Goal: Complete application form

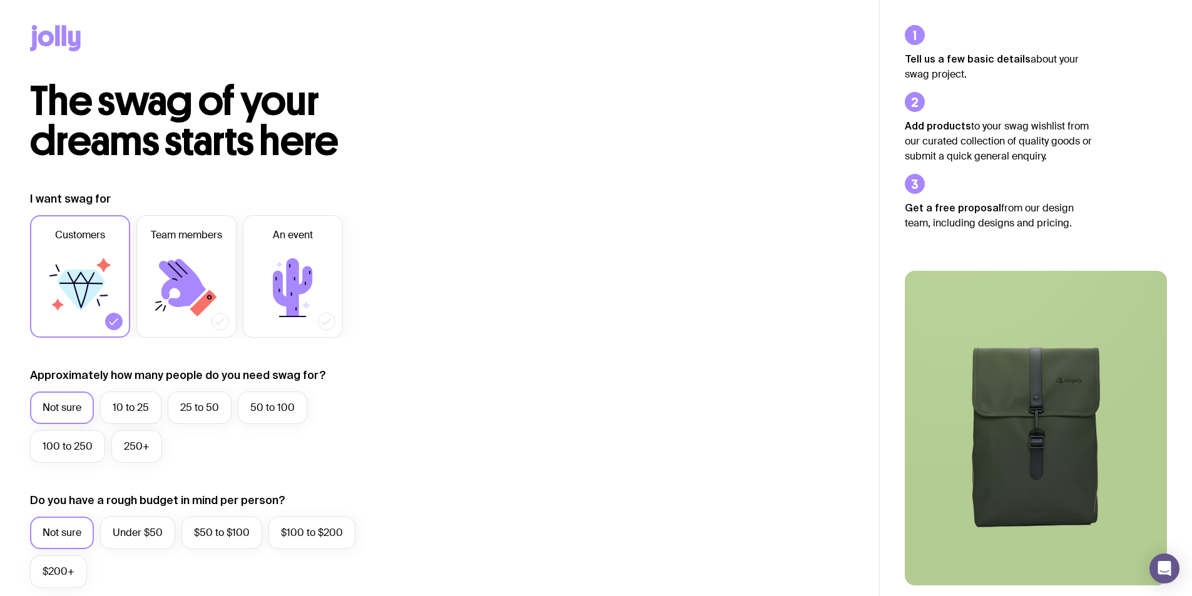
click at [63, 33] on icon at bounding box center [64, 35] width 4 height 21
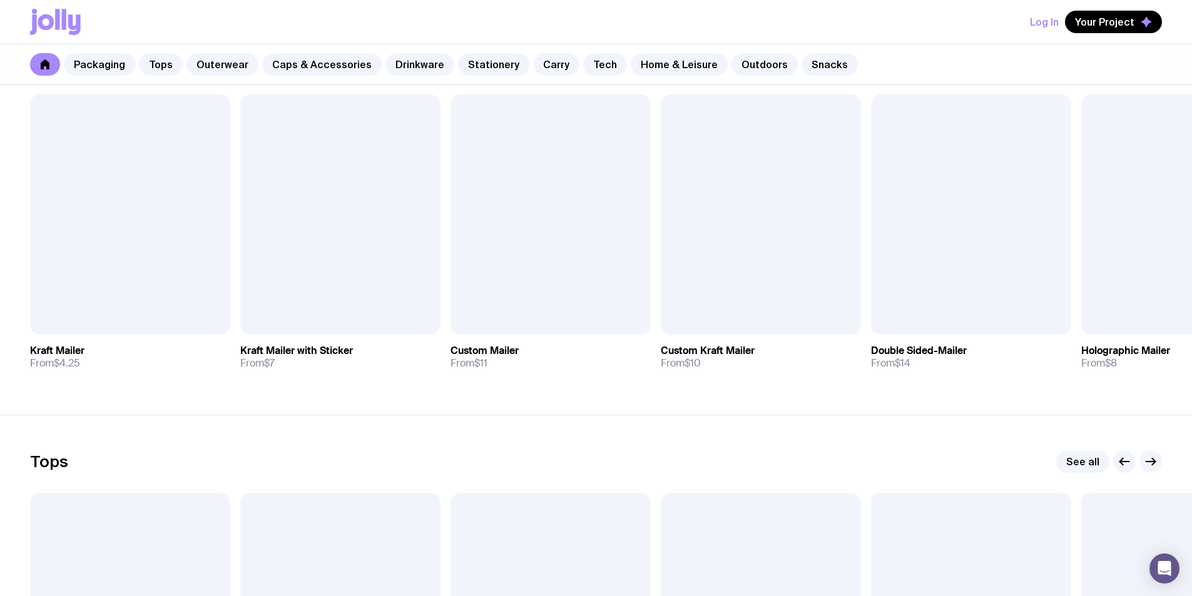
scroll to position [250, 0]
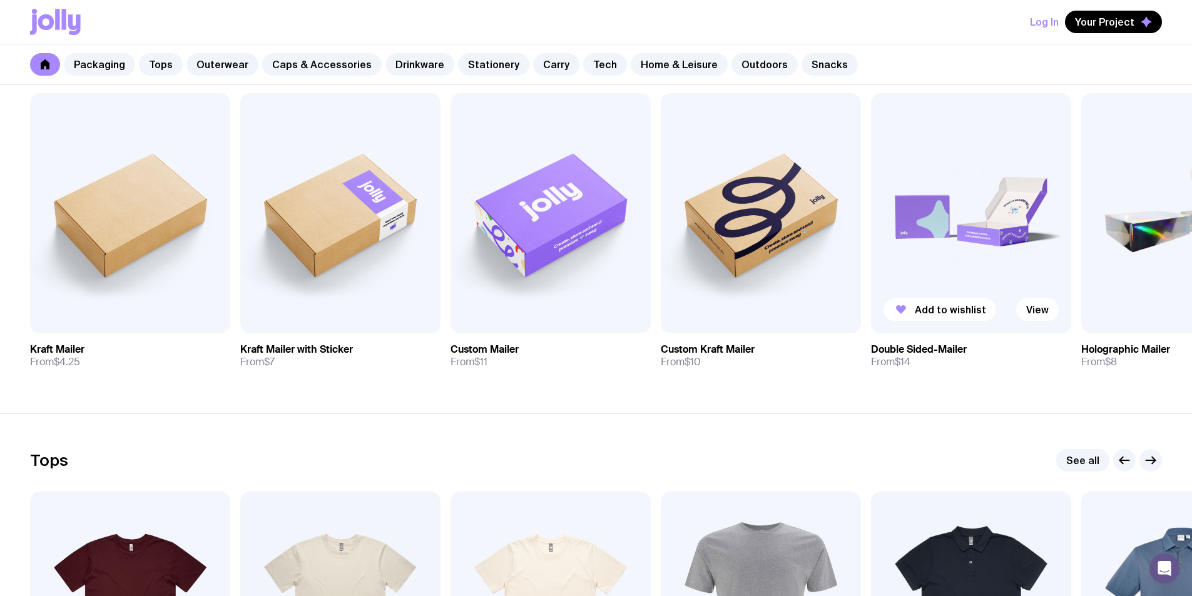
click at [970, 273] on img at bounding box center [971, 213] width 200 height 240
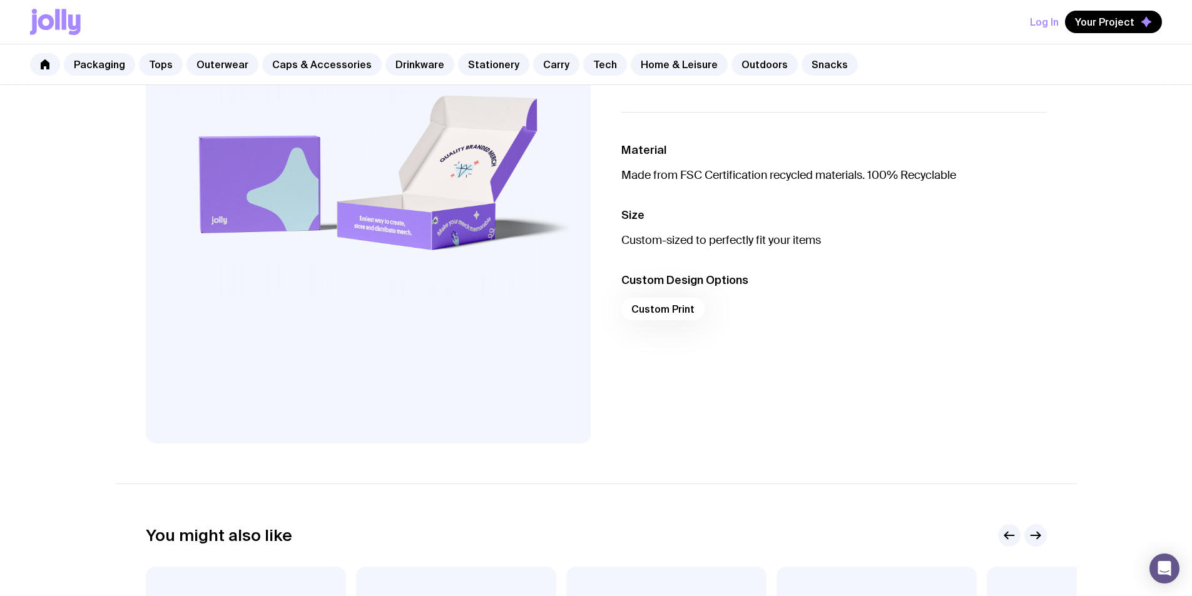
scroll to position [188, 0]
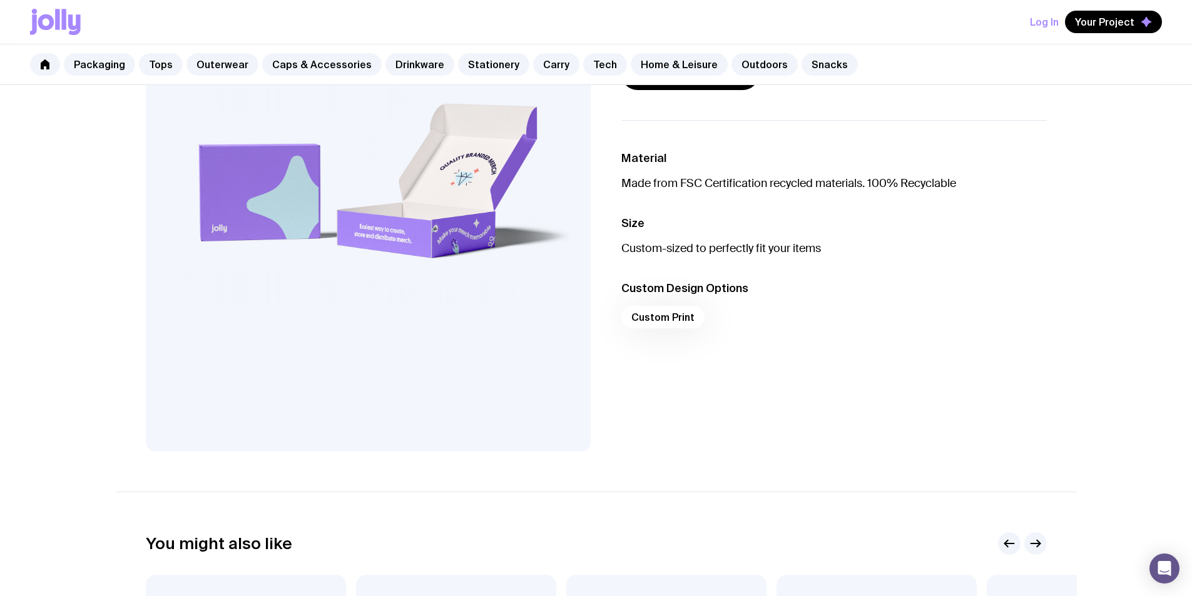
click at [668, 321] on div "Custom Print" at bounding box center [834, 321] width 426 height 30
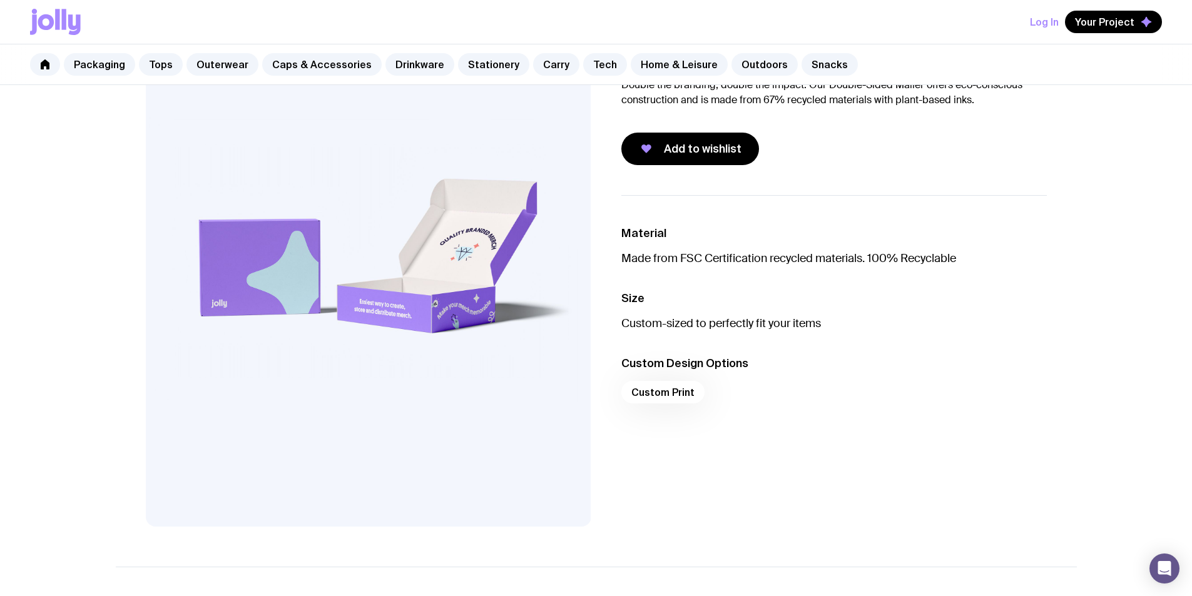
scroll to position [0, 0]
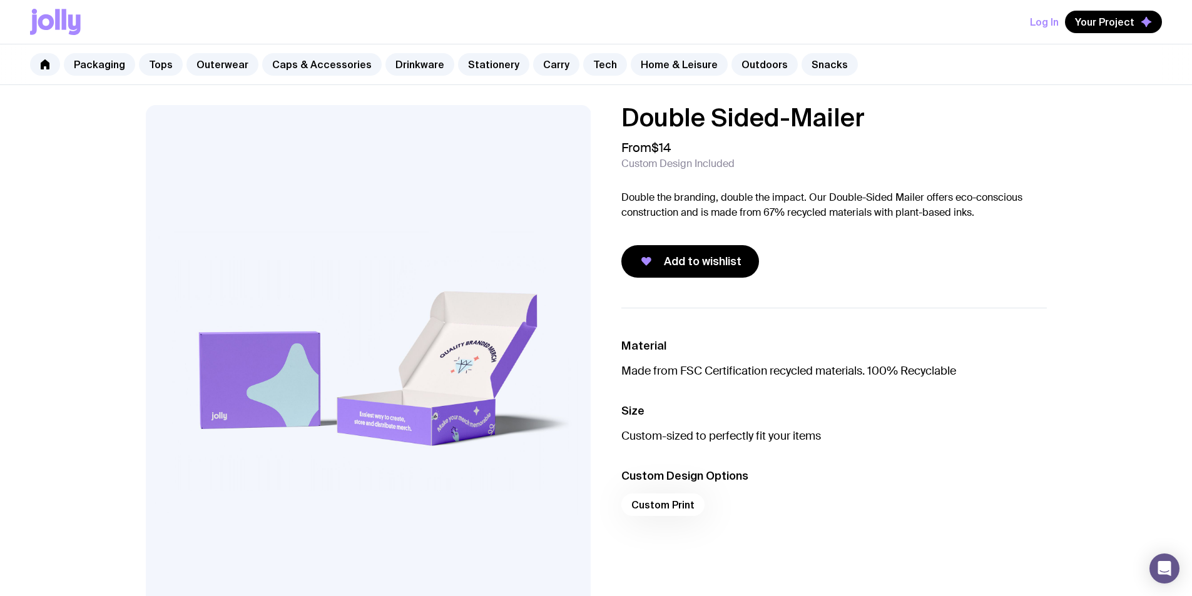
scroll to position [250, 0]
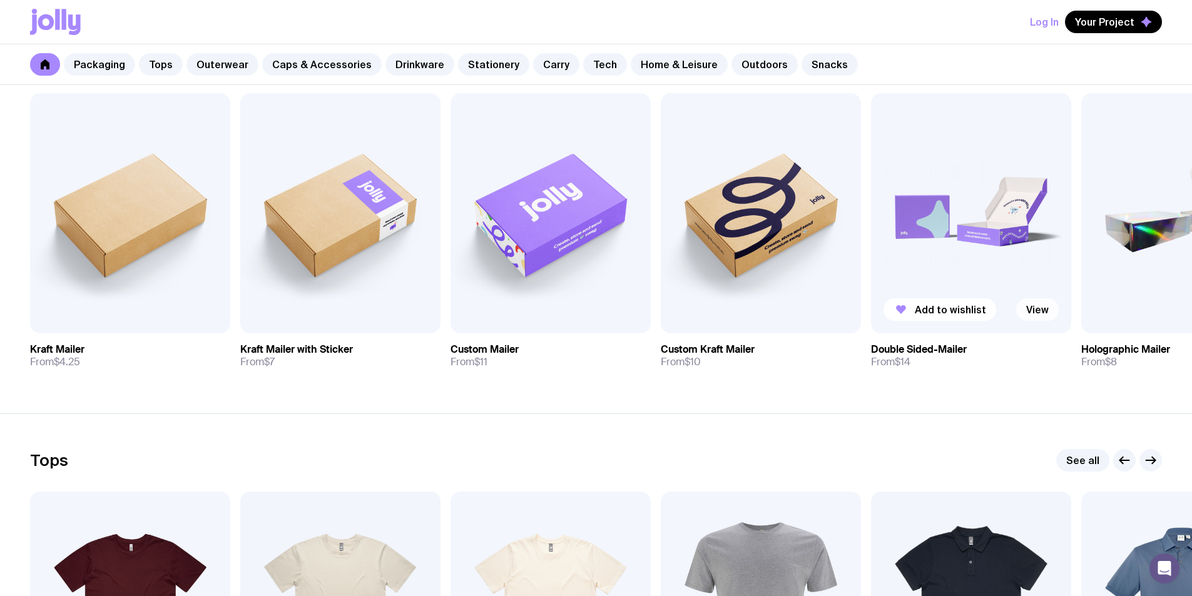
click at [1044, 317] on link "View" at bounding box center [1037, 310] width 43 height 23
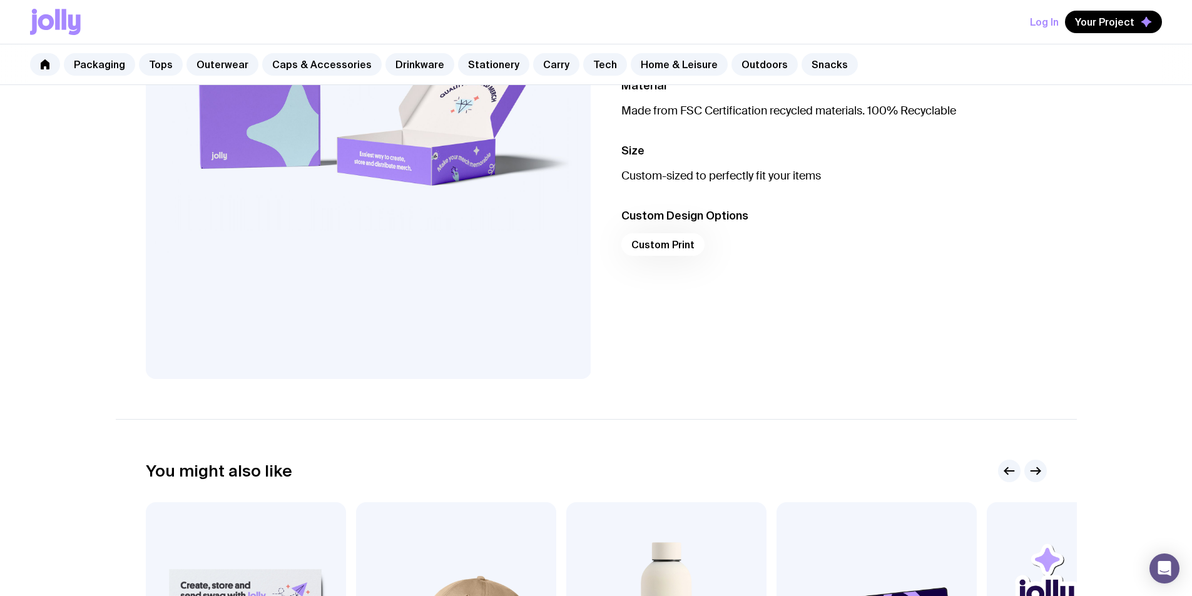
scroll to position [222, 0]
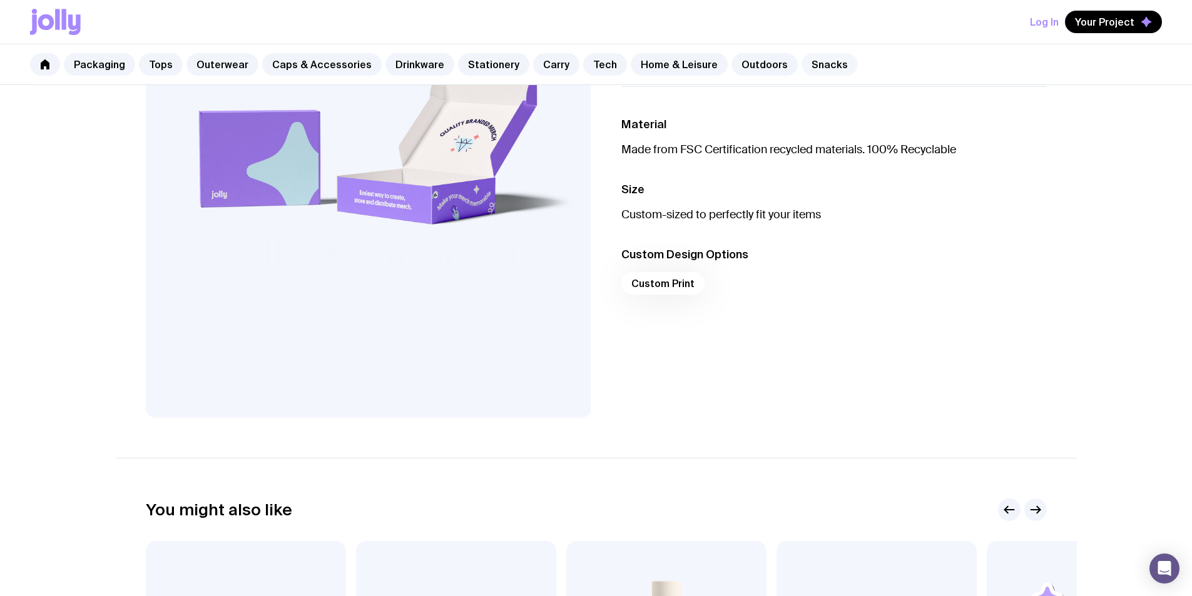
click at [802, 69] on link "Snacks" at bounding box center [830, 64] width 56 height 23
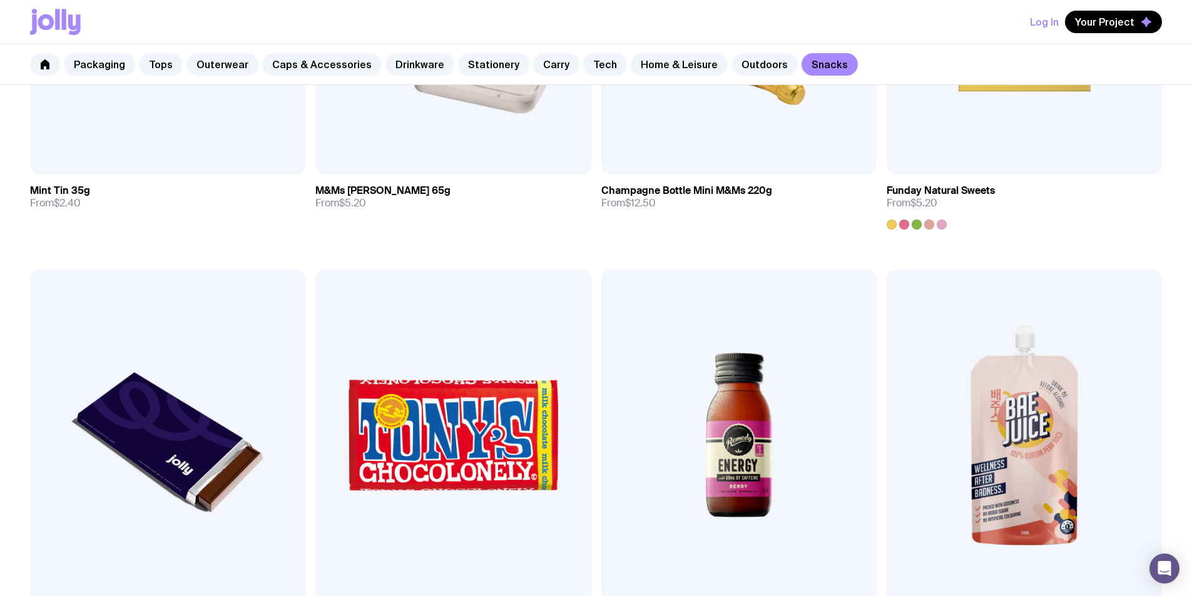
scroll to position [528, 0]
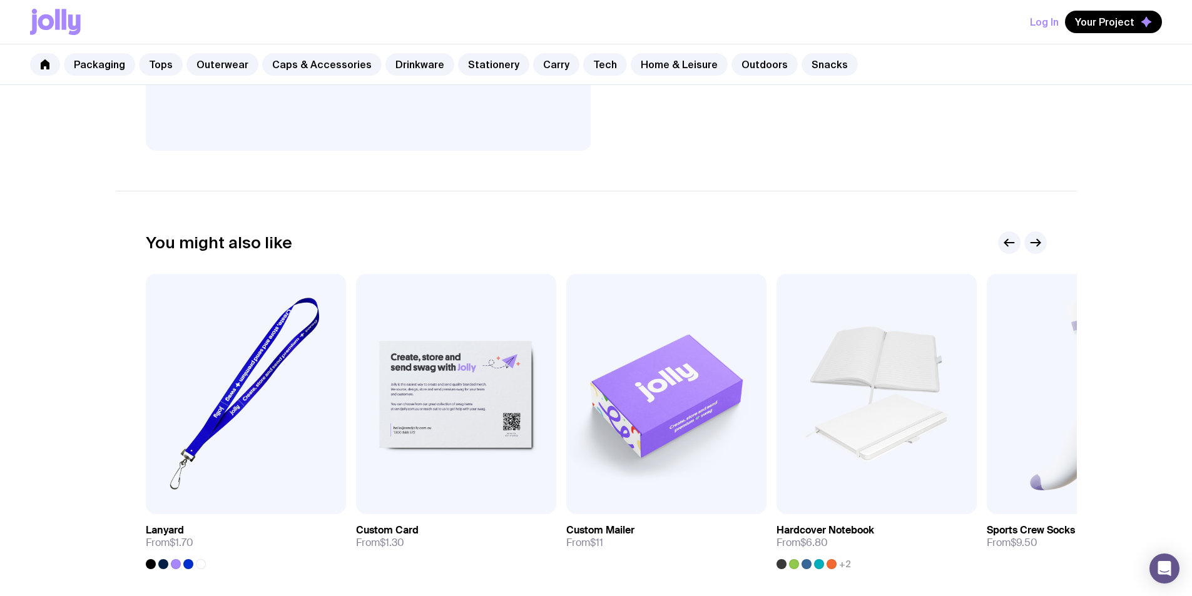
scroll to position [284, 0]
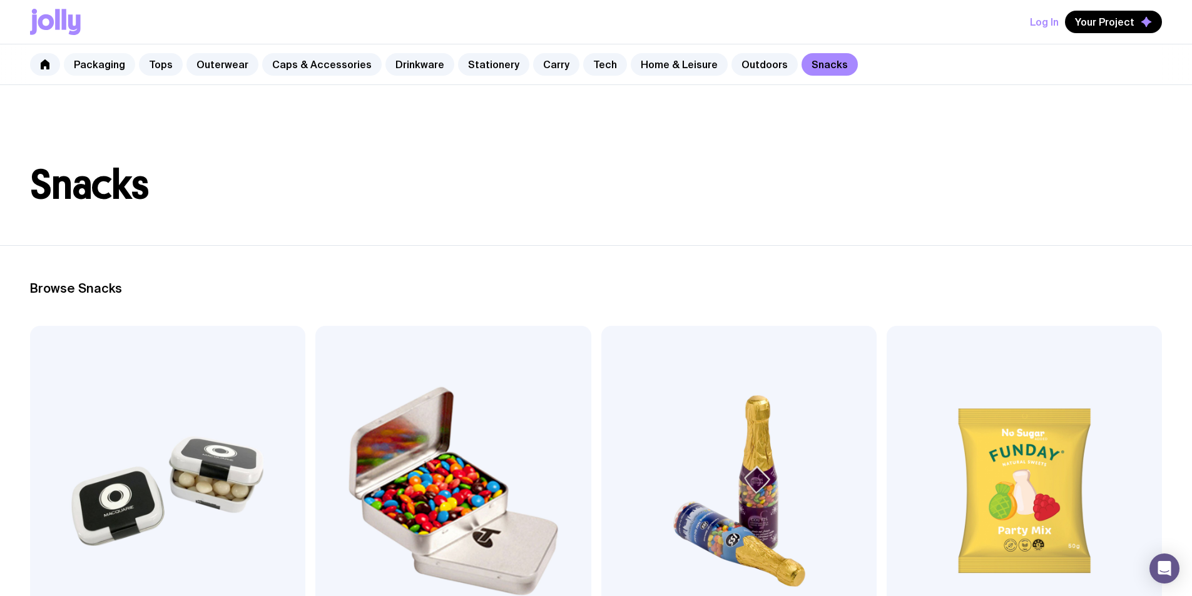
click at [98, 65] on link "Packaging" at bounding box center [99, 64] width 71 height 23
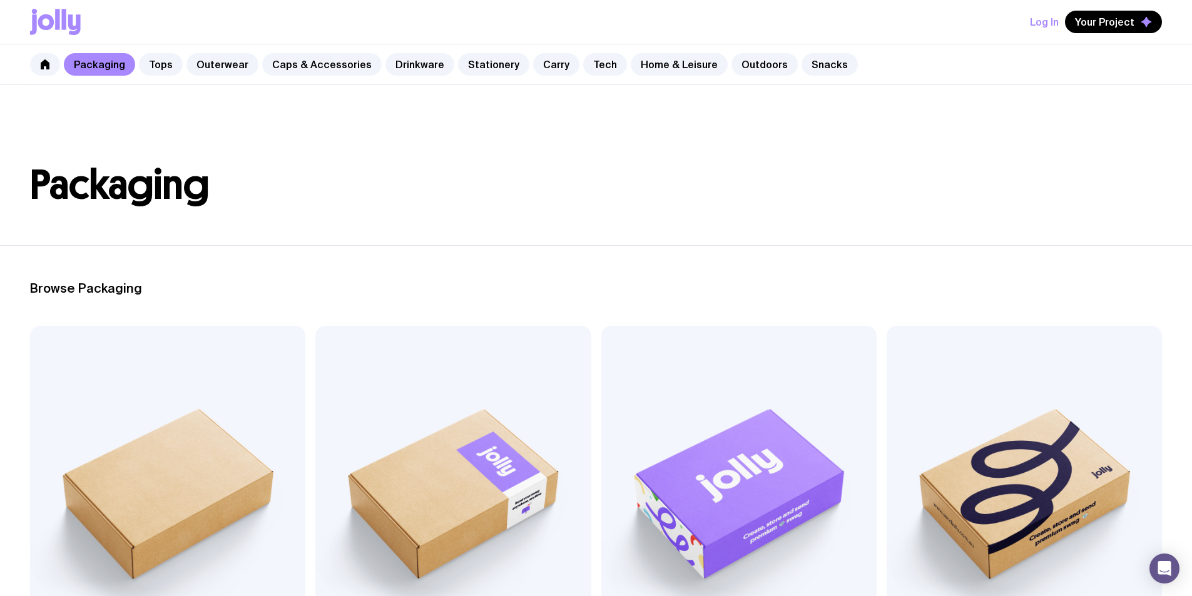
click at [1037, 71] on span "Double Sided-Mailer has been added to your wishlist" at bounding box center [1032, 73] width 240 height 13
click at [58, 29] on icon at bounding box center [57, 19] width 4 height 21
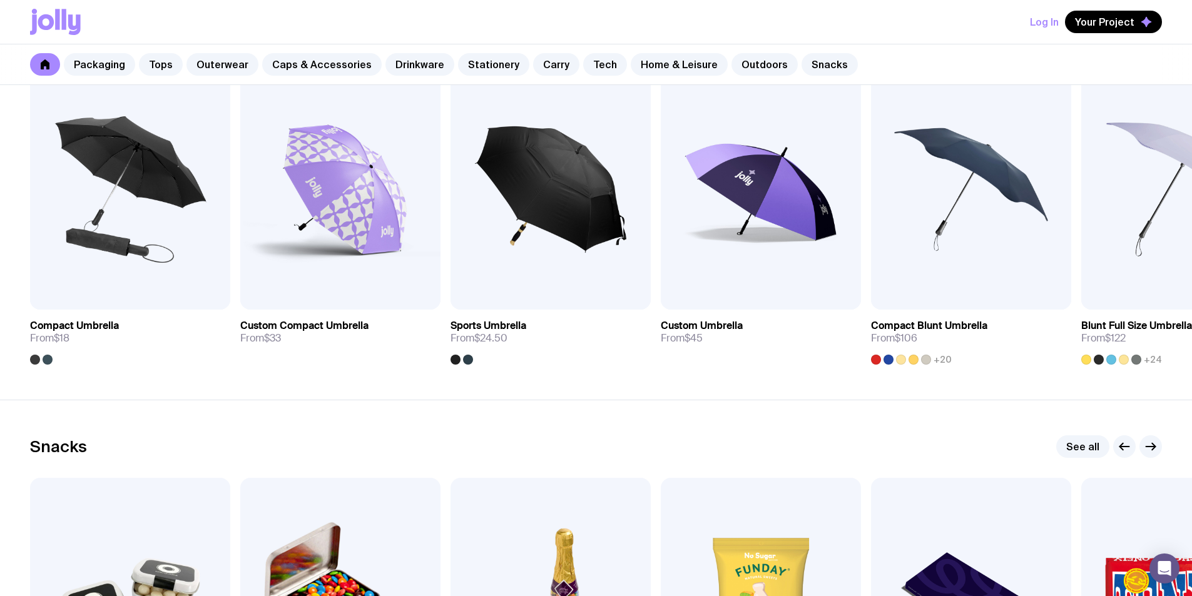
scroll to position [4292, 0]
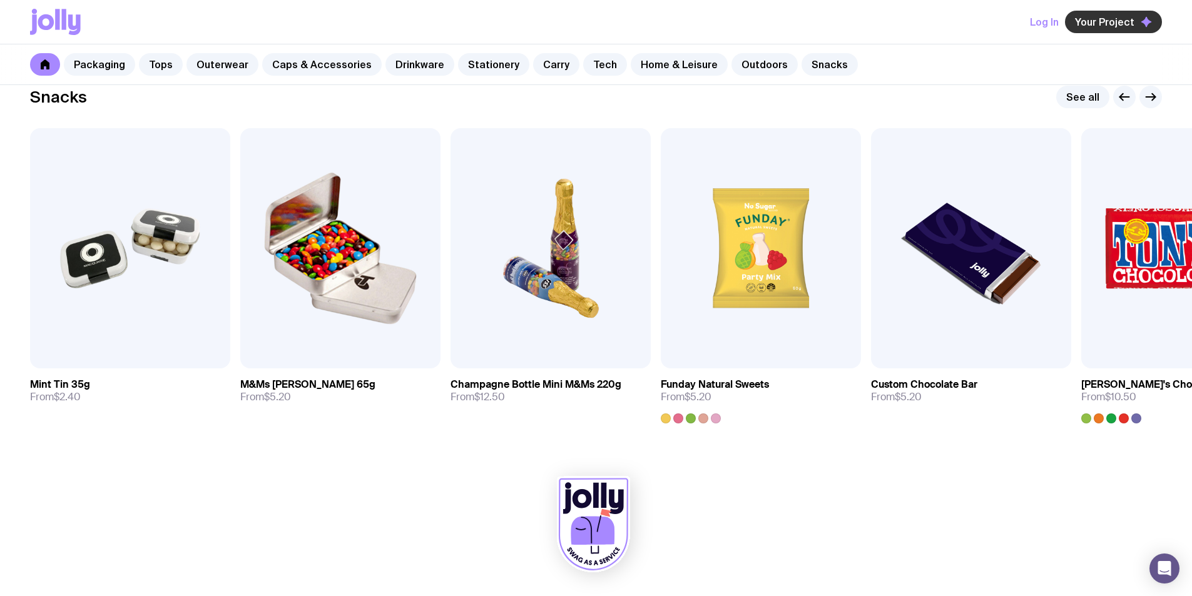
click at [1086, 20] on span "Your Project" at bounding box center [1104, 22] width 59 height 13
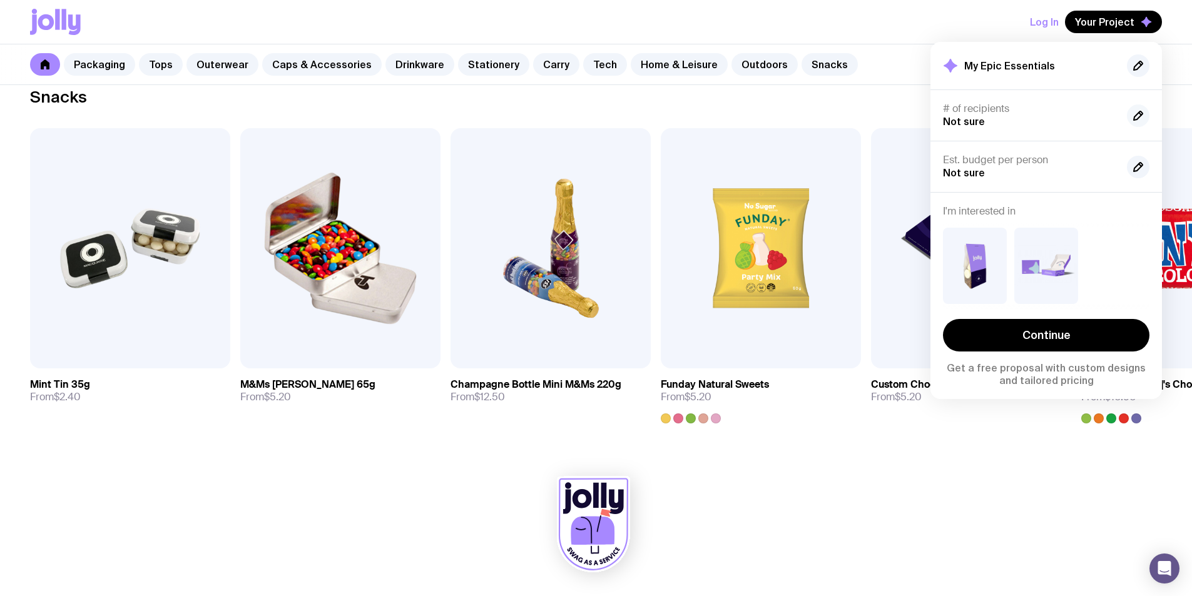
click at [1130, 118] on button "button" at bounding box center [1138, 116] width 23 height 23
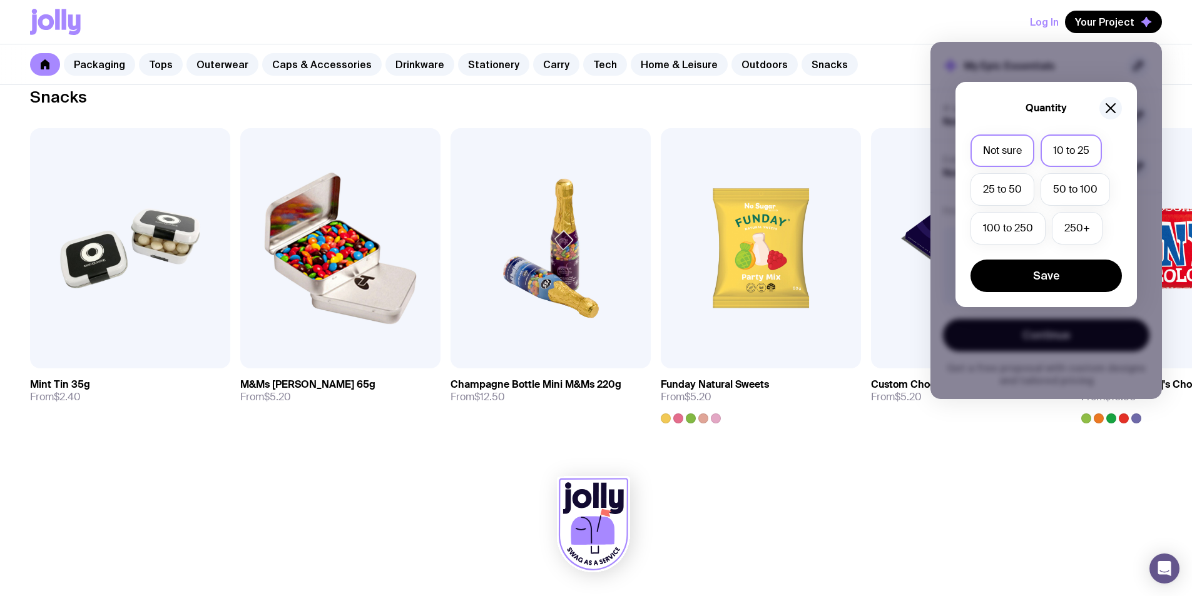
click at [1081, 151] on label "10 to 25" at bounding box center [1071, 151] width 61 height 33
click at [0, 0] on input "10 to 25" at bounding box center [0, 0] width 0 height 0
click at [1039, 272] on button "Save" at bounding box center [1046, 276] width 151 height 33
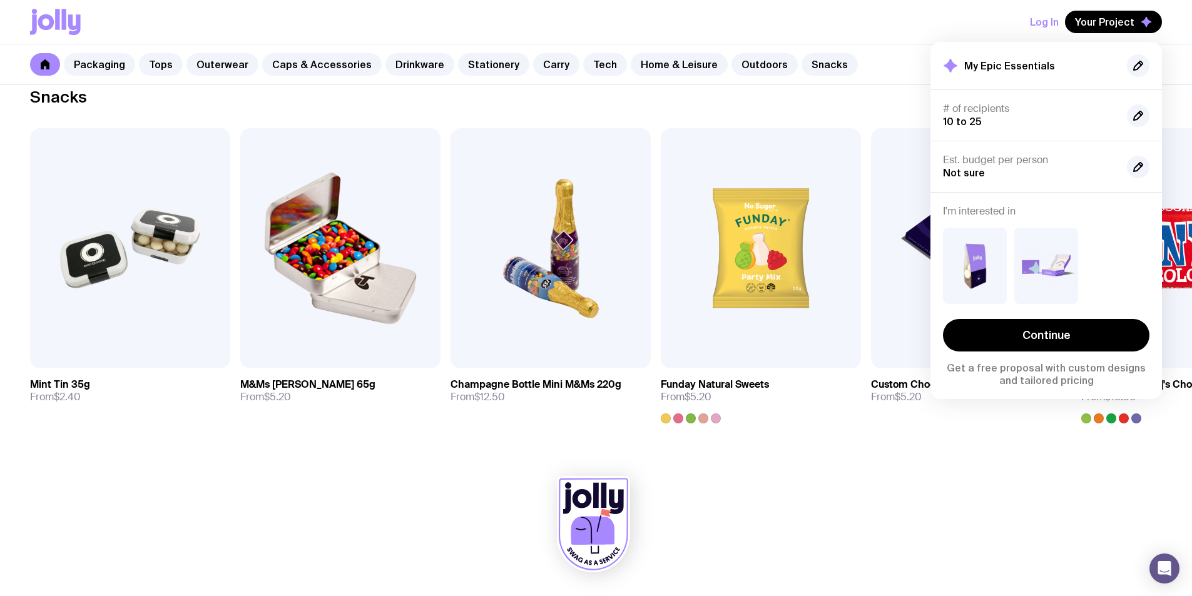
click at [1044, 169] on div "Est. budget per person Not sure" at bounding box center [1030, 167] width 174 height 26
click at [1135, 172] on icon "button" at bounding box center [1138, 167] width 15 height 15
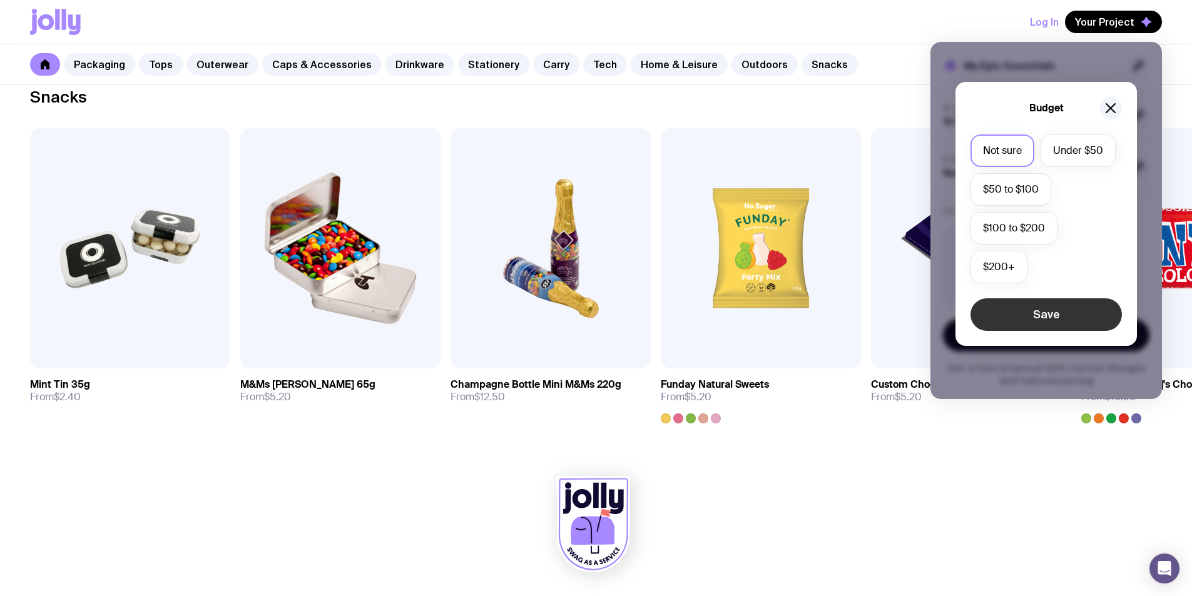
click at [1017, 315] on button "Save" at bounding box center [1046, 315] width 151 height 33
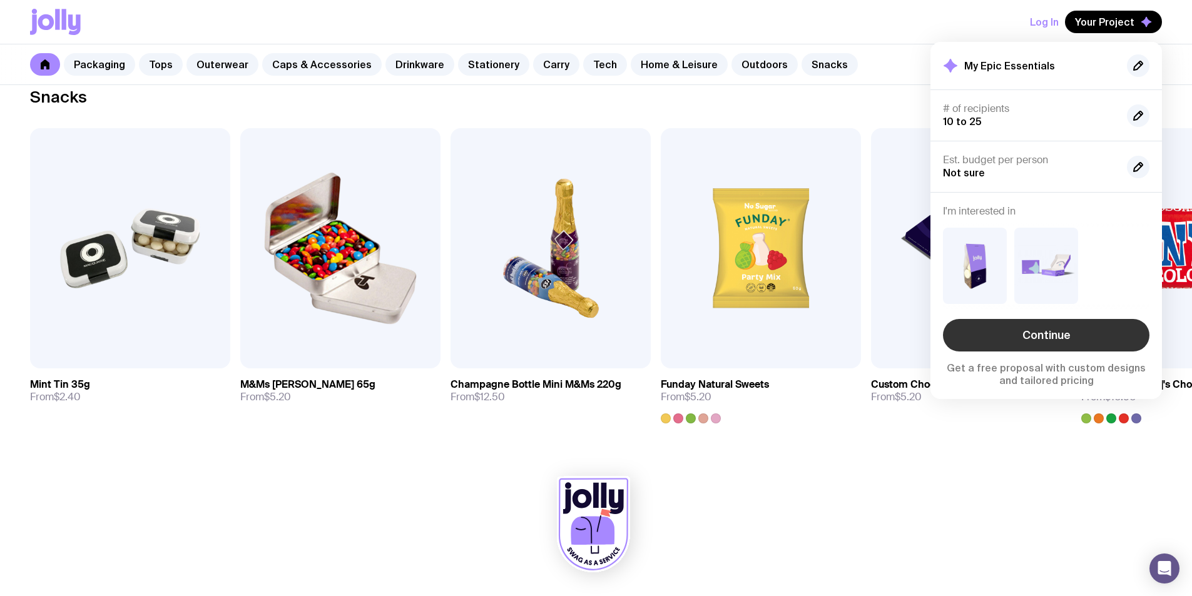
click at [1024, 331] on link "Continue" at bounding box center [1046, 335] width 207 height 33
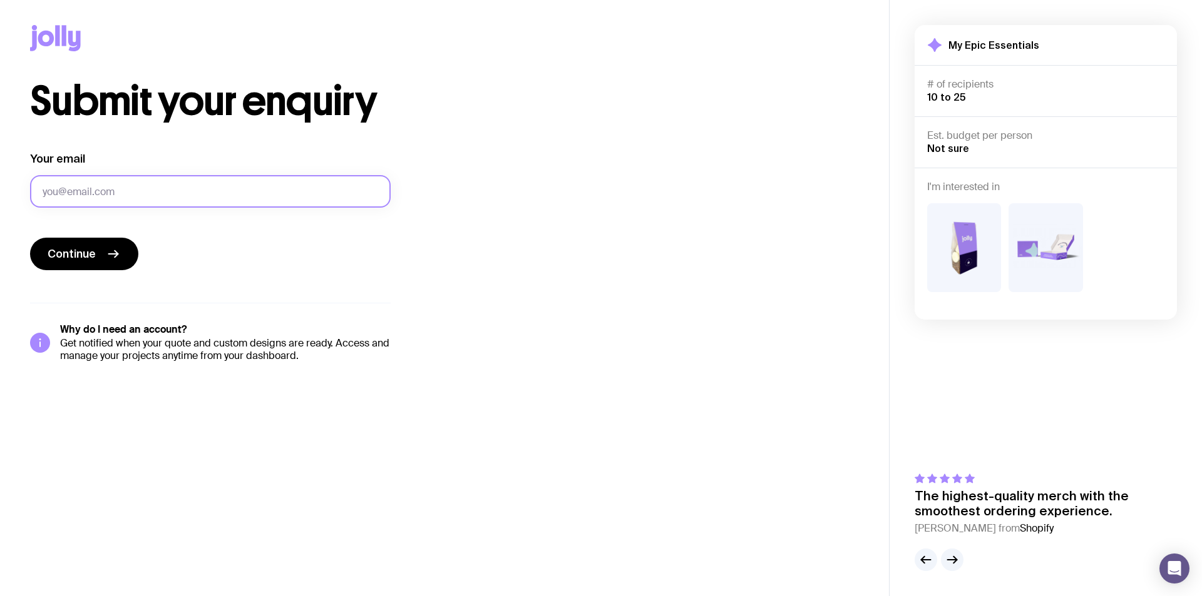
click at [332, 186] on input "Your email" at bounding box center [210, 191] width 360 height 33
type input "[PERSON_NAME][EMAIL_ADDRESS][PERSON_NAME][DOMAIN_NAME]"
click at [93, 258] on span "Continue" at bounding box center [72, 254] width 48 height 15
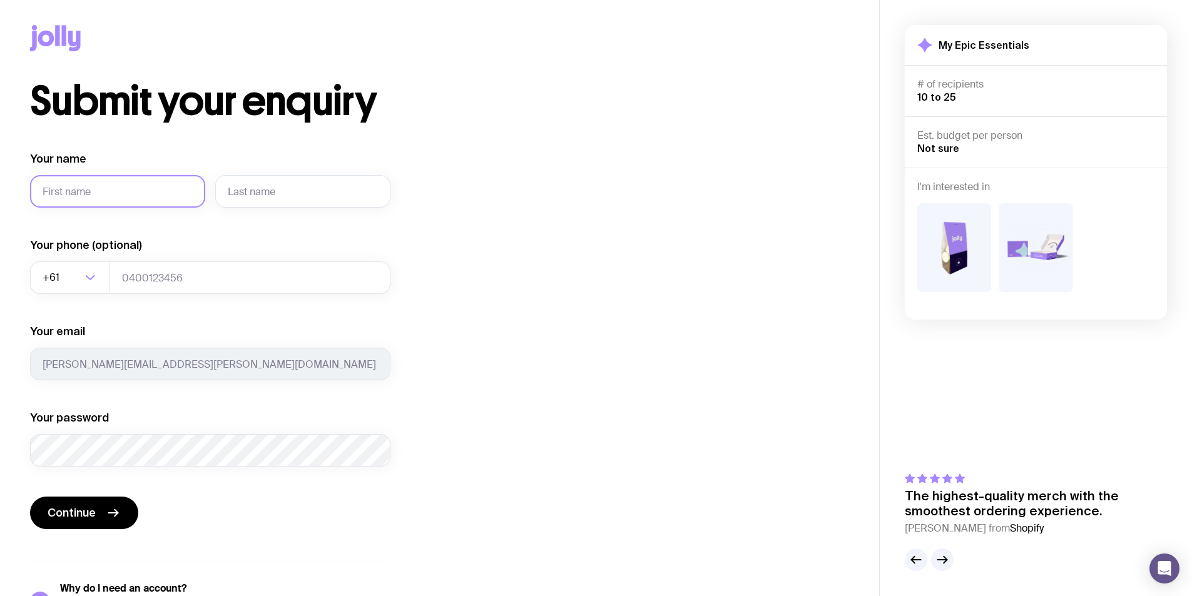
click at [96, 186] on input "Your name" at bounding box center [117, 191] width 175 height 33
type input "[PERSON_NAME]"
drag, startPoint x: 283, startPoint y: 197, endPoint x: 105, endPoint y: 207, distance: 178.0
click at [113, 207] on div "Your name [PERSON_NAME]" at bounding box center [210, 179] width 360 height 56
type input "[PERSON_NAME]"
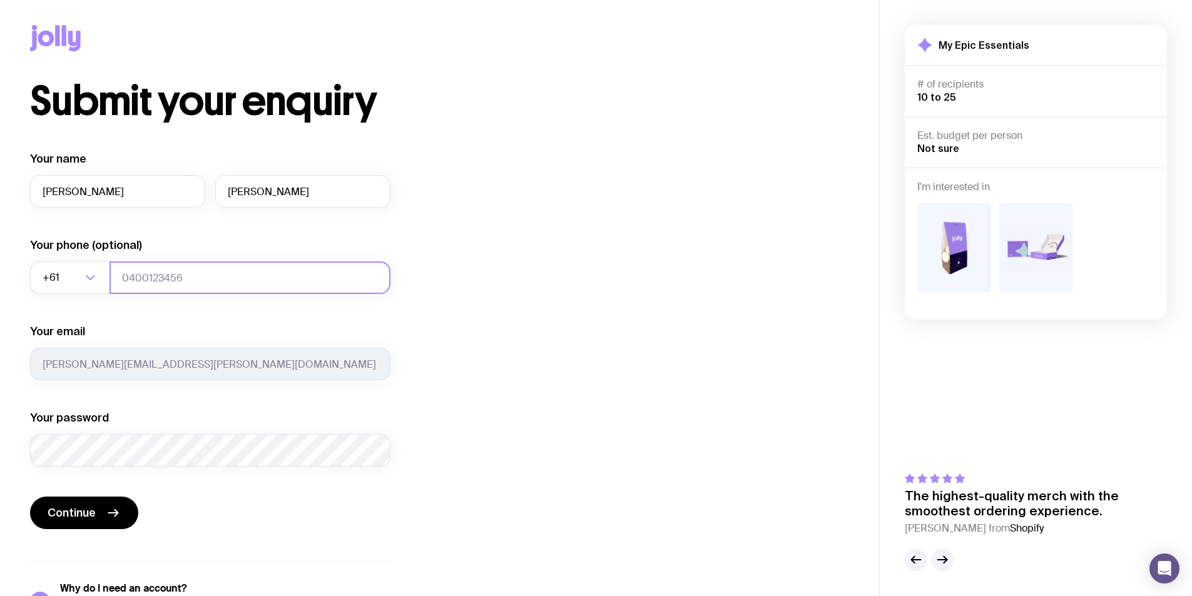
click at [161, 277] on input "tel" at bounding box center [250, 278] width 281 height 33
type input "0422725100"
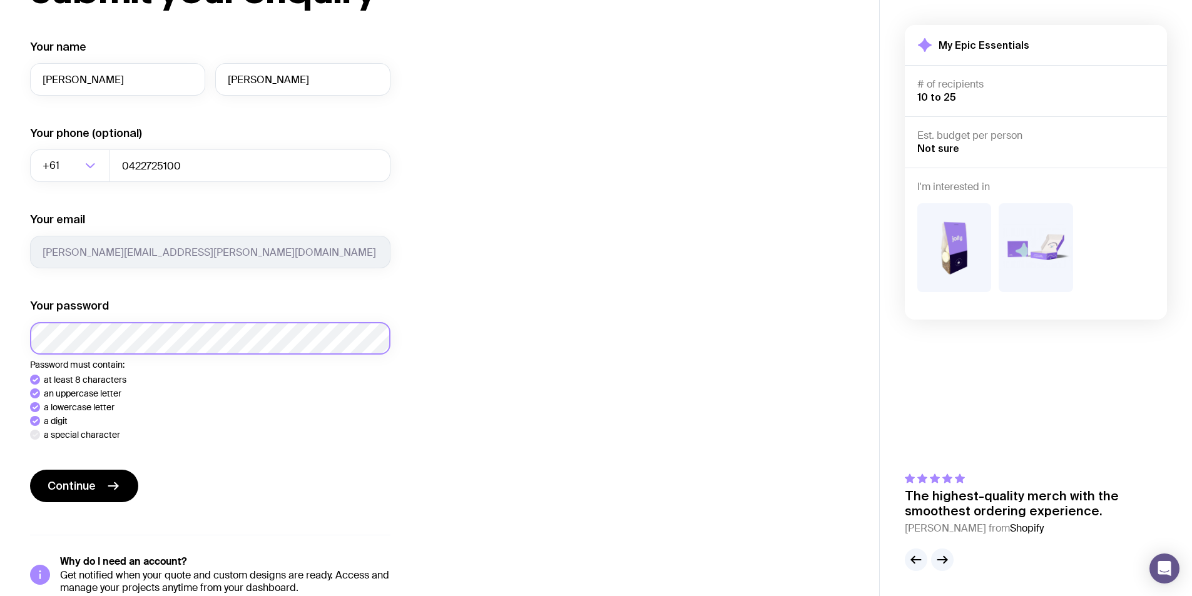
scroll to position [125, 0]
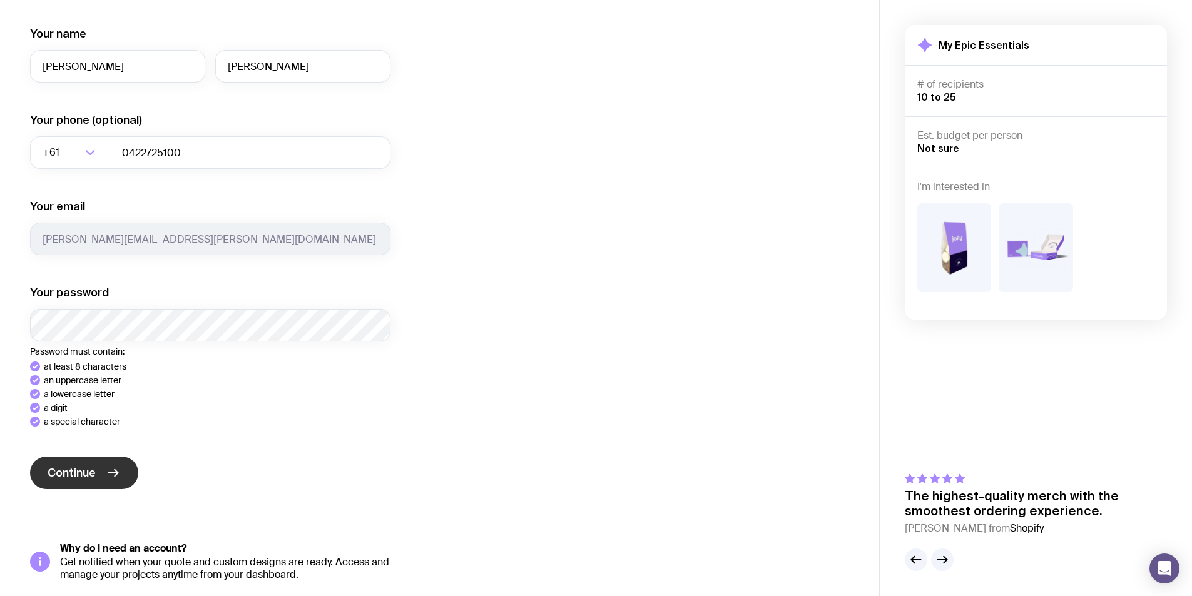
click at [68, 467] on span "Continue" at bounding box center [72, 473] width 48 height 15
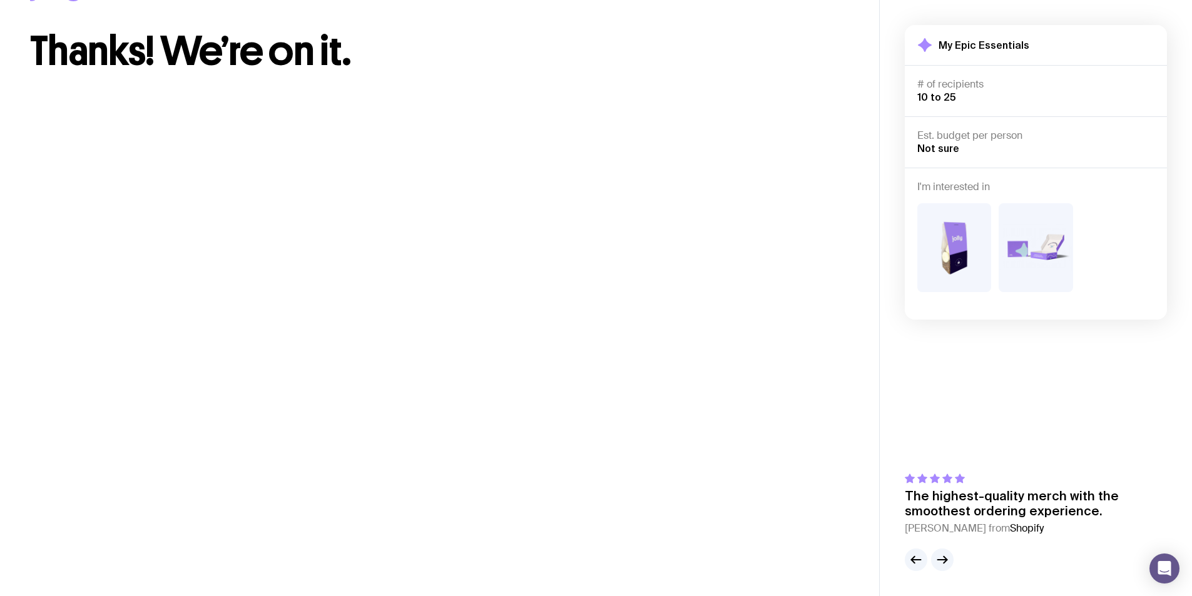
scroll to position [0, 0]
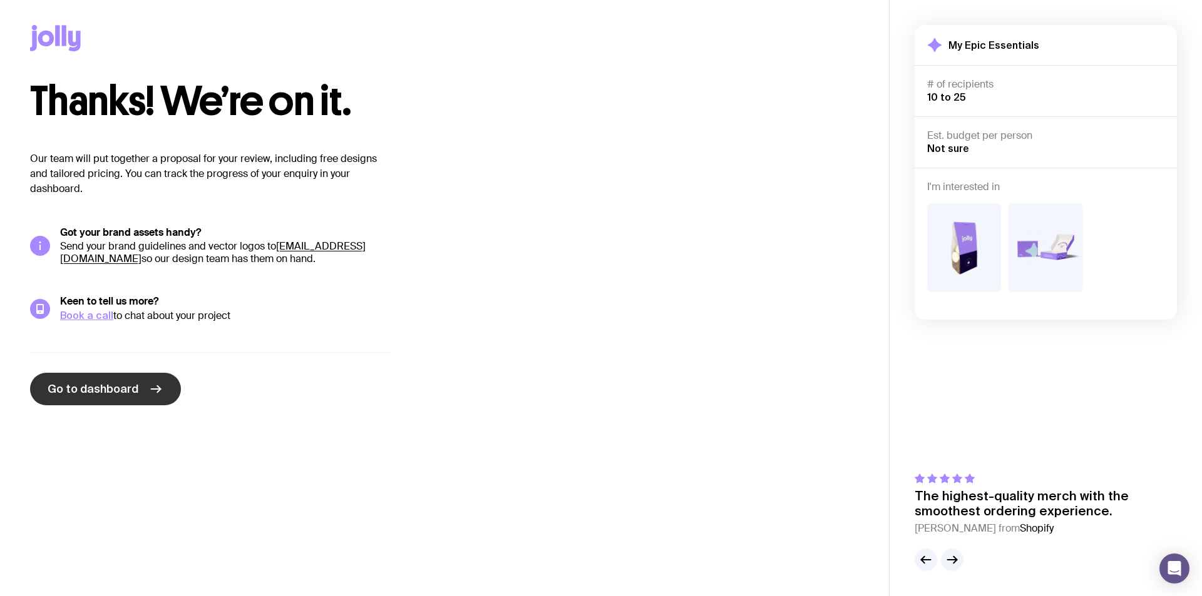
click at [122, 387] on span "Go to dashboard" at bounding box center [93, 389] width 91 height 15
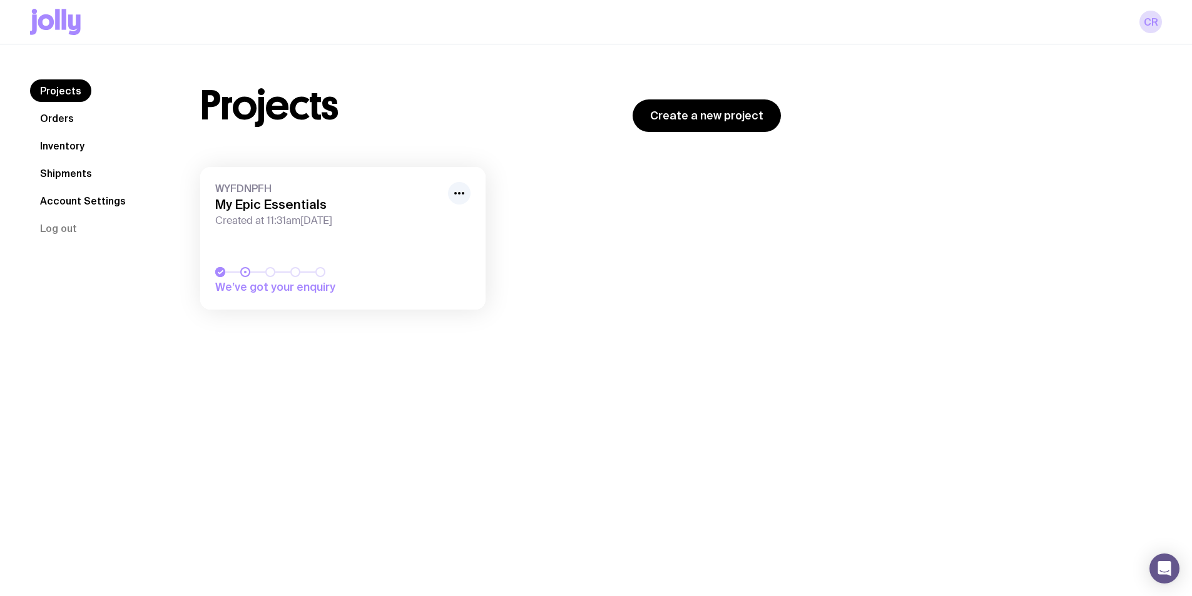
click at [46, 18] on icon at bounding box center [46, 22] width 16 height 16
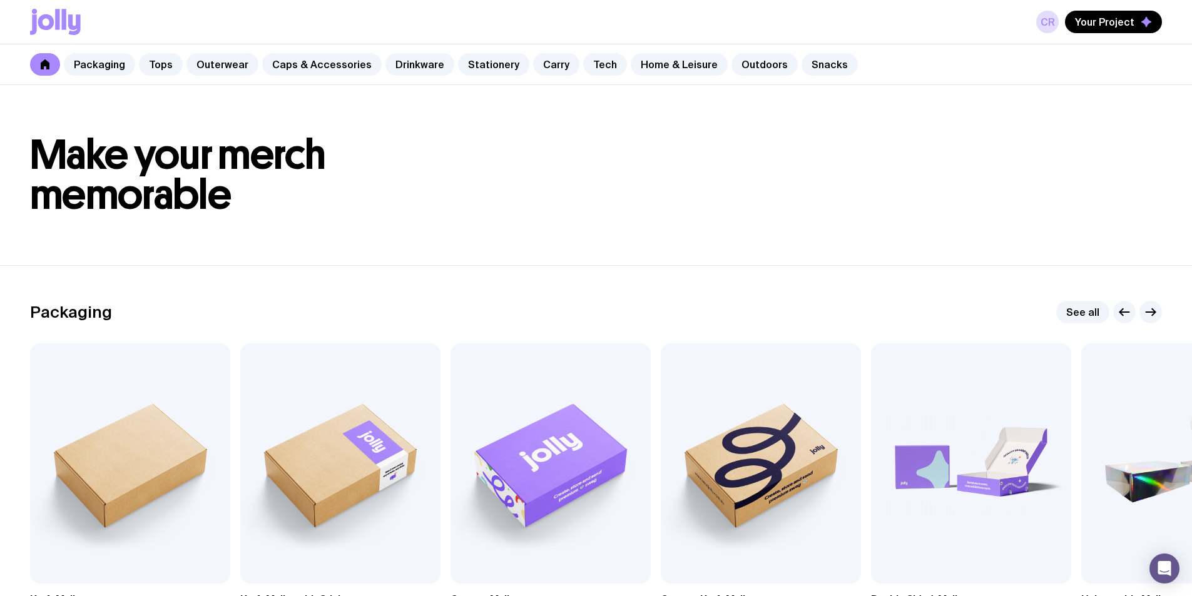
scroll to position [125, 0]
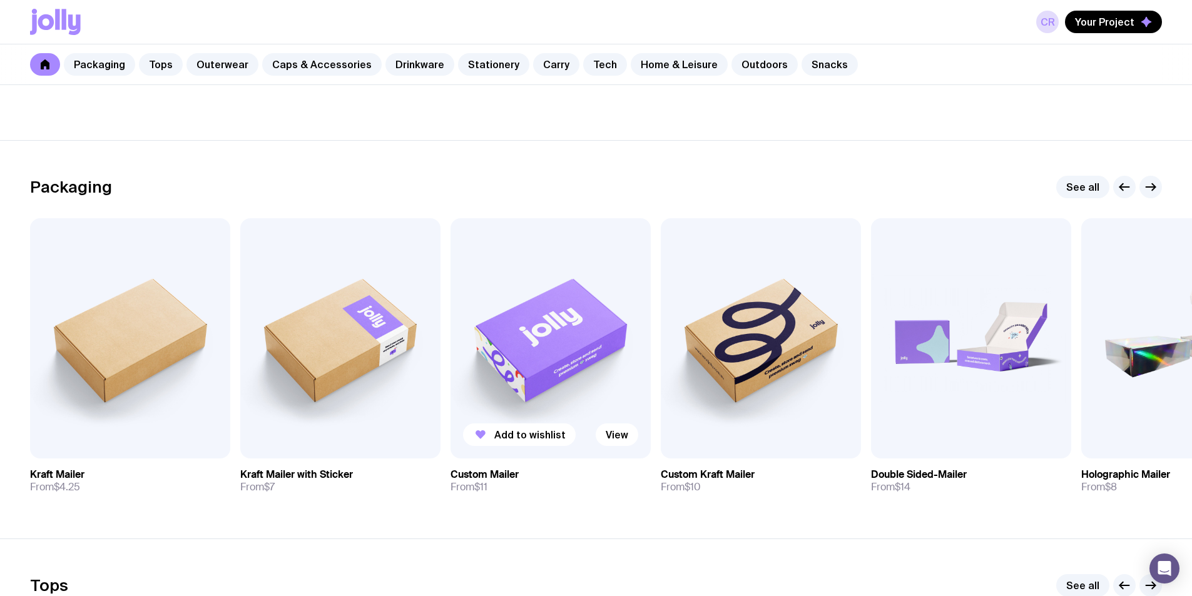
click at [583, 327] on img at bounding box center [551, 338] width 200 height 240
